Goal: Task Accomplishment & Management: Manage account settings

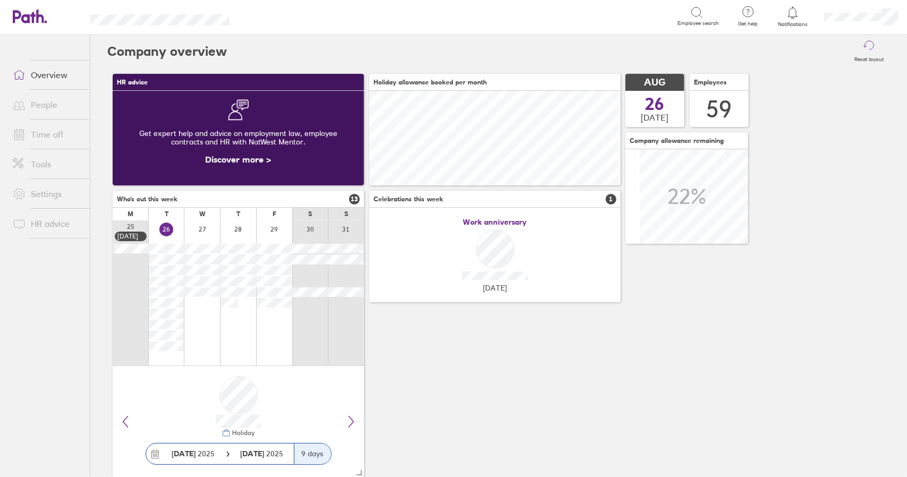
scroll to position [95, 251]
click at [37, 135] on link "Time off" at bounding box center [47, 134] width 86 height 21
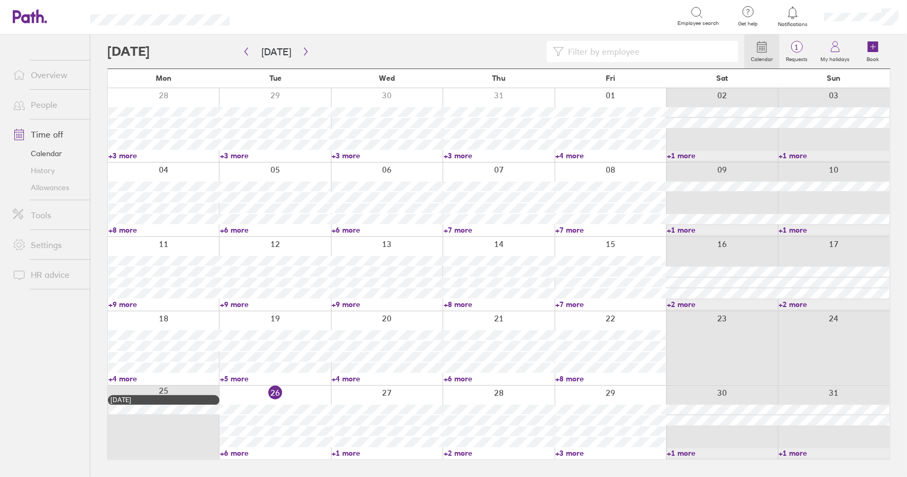
click at [45, 137] on link "Time off" at bounding box center [47, 134] width 86 height 21
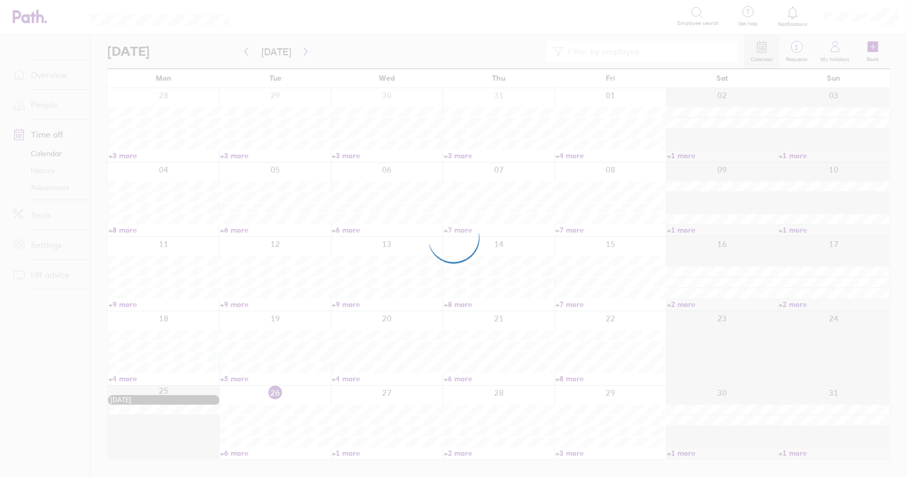
click at [251, 393] on div at bounding box center [453, 238] width 907 height 477
